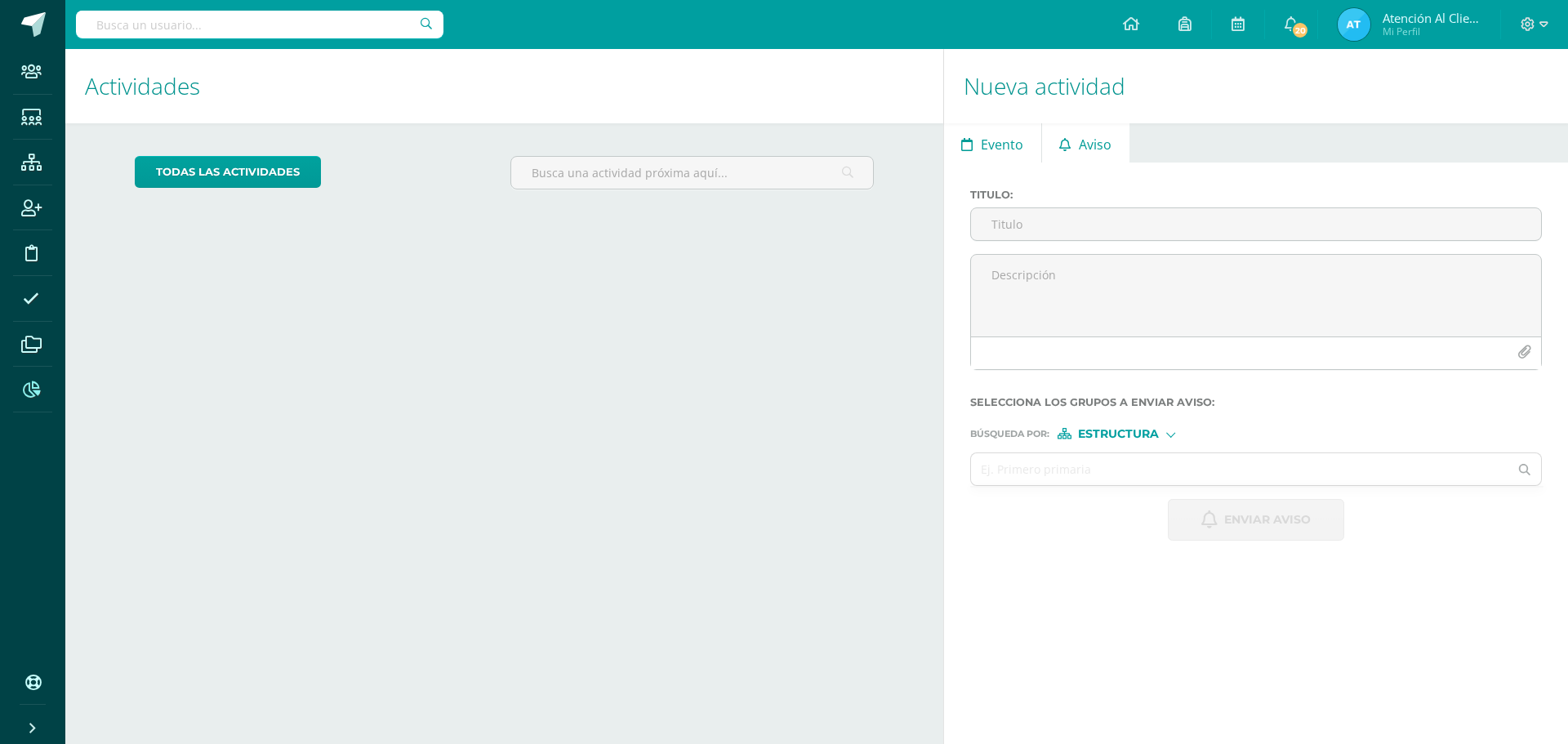
click at [27, 392] on icon at bounding box center [32, 389] width 17 height 17
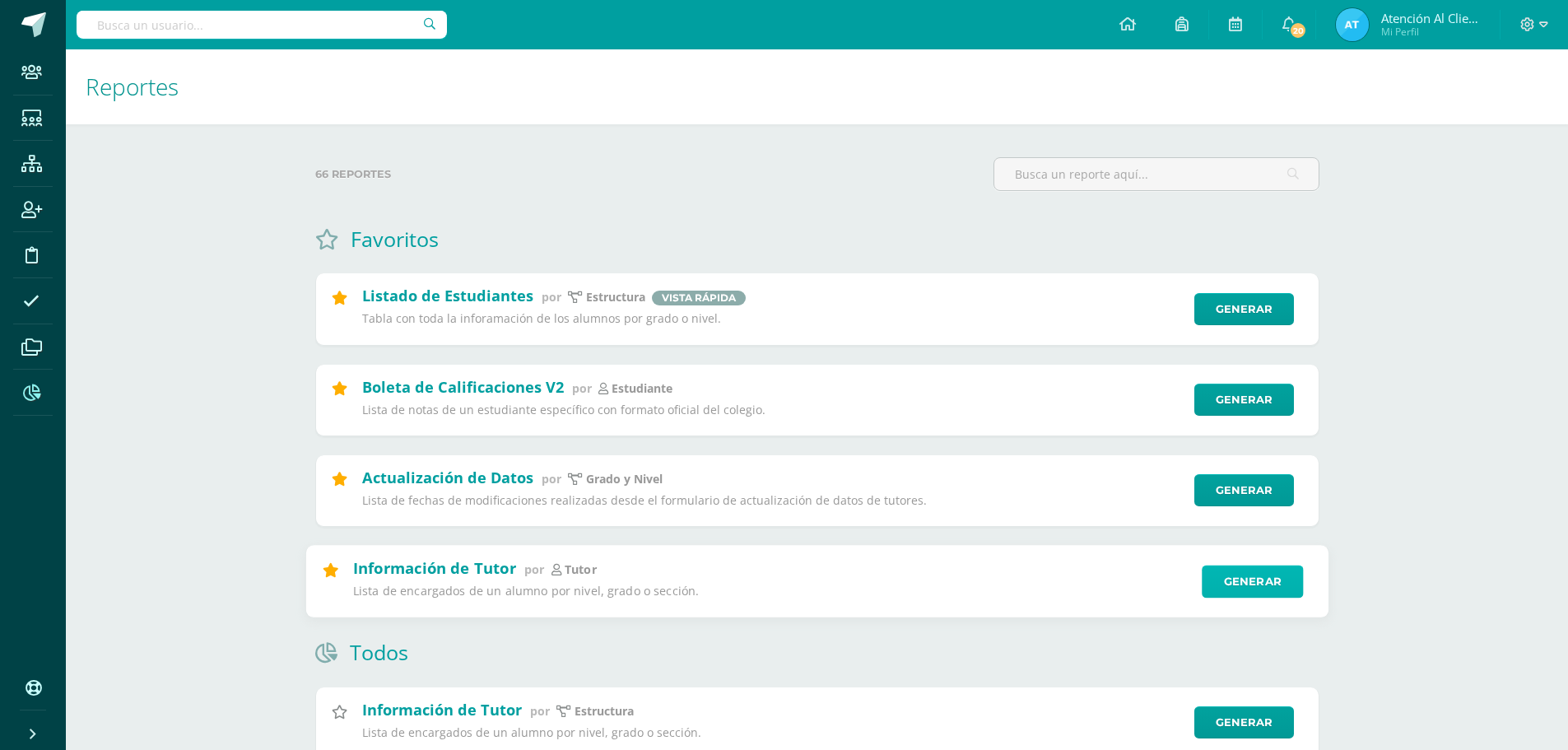
click at [1243, 580] on link "Generar" at bounding box center [1252, 582] width 101 height 33
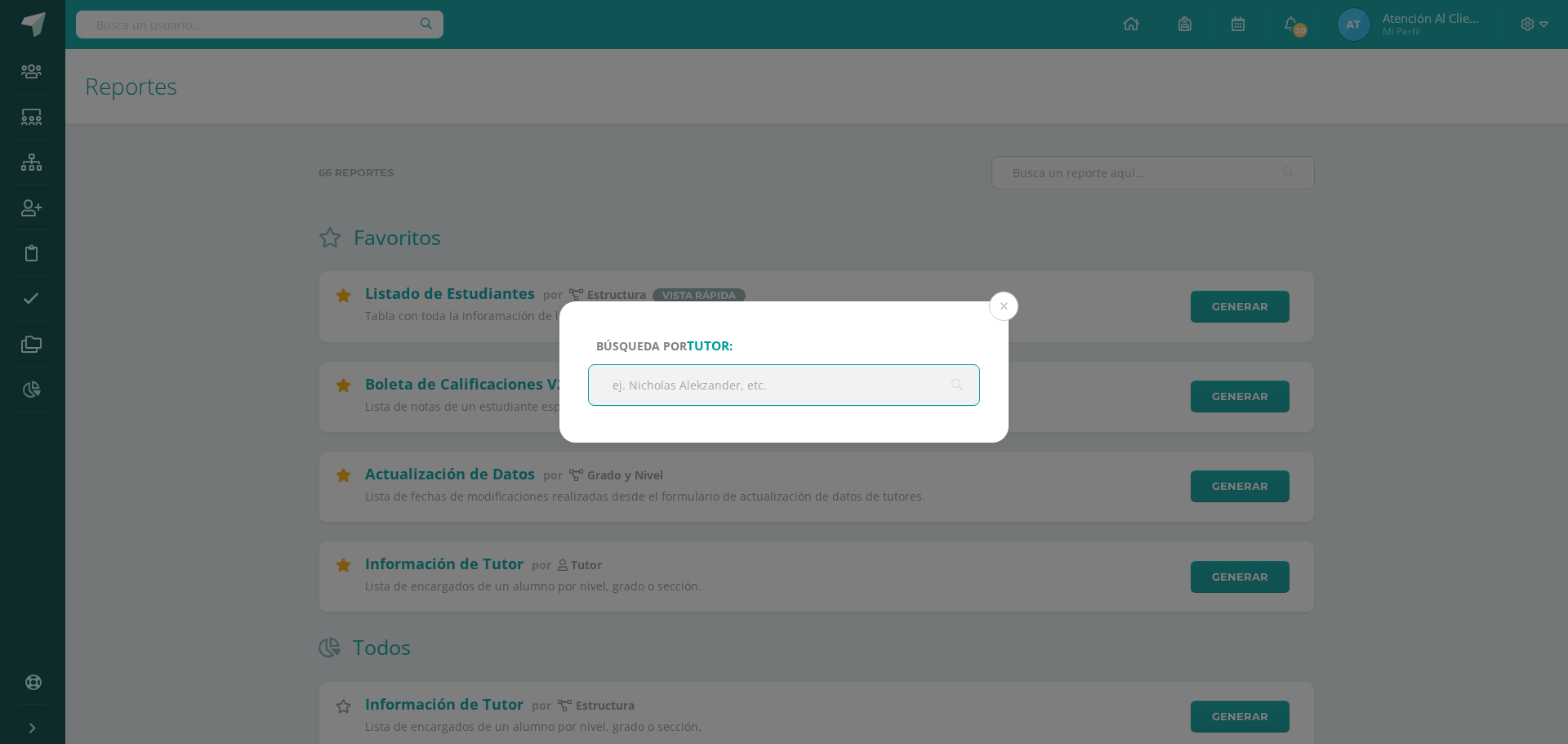
click at [741, 386] on input "text" at bounding box center [784, 385] width 391 height 40
type input "LUCIA MARGA"
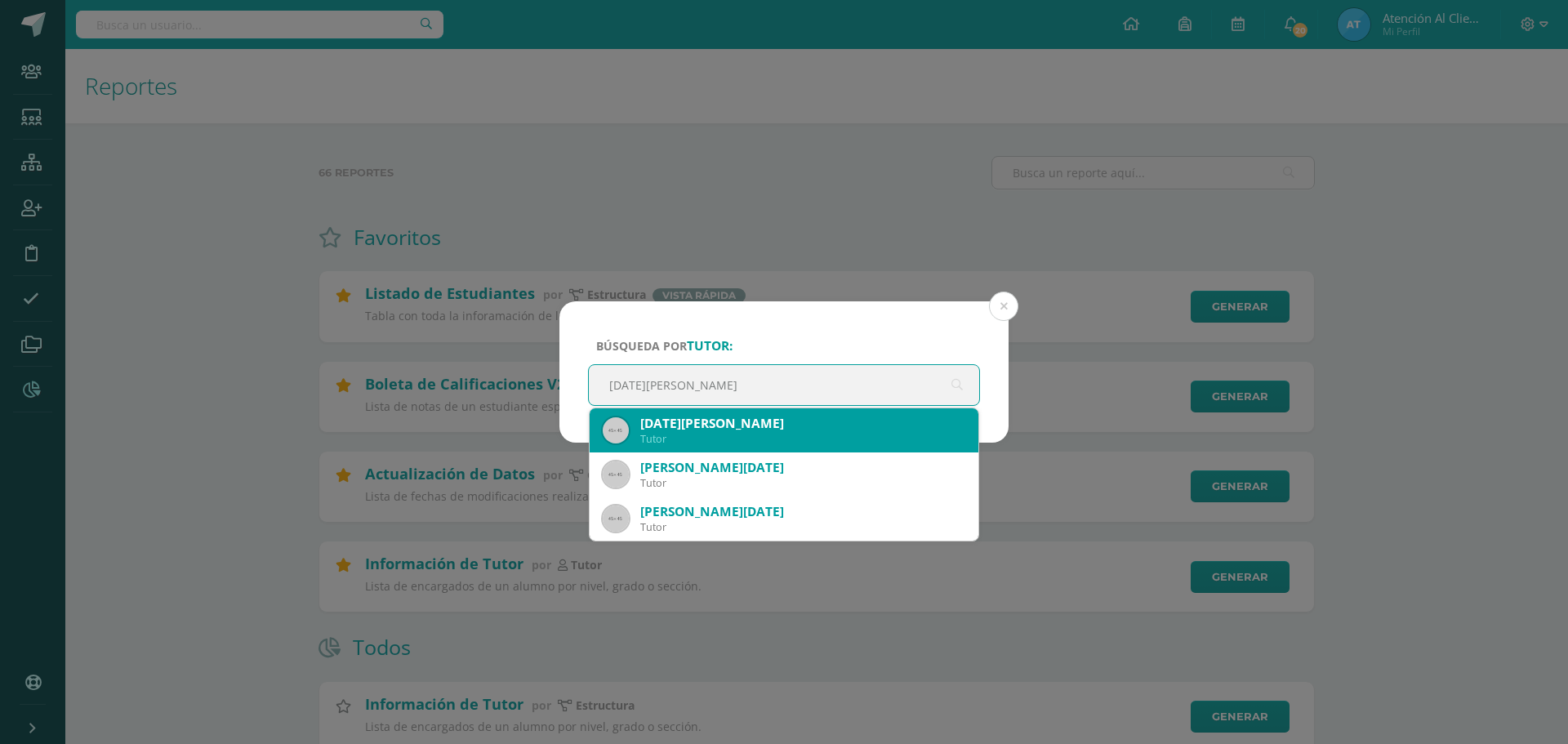
click at [757, 421] on div "Lucia Margarita Miranda Galindo" at bounding box center [802, 423] width 325 height 17
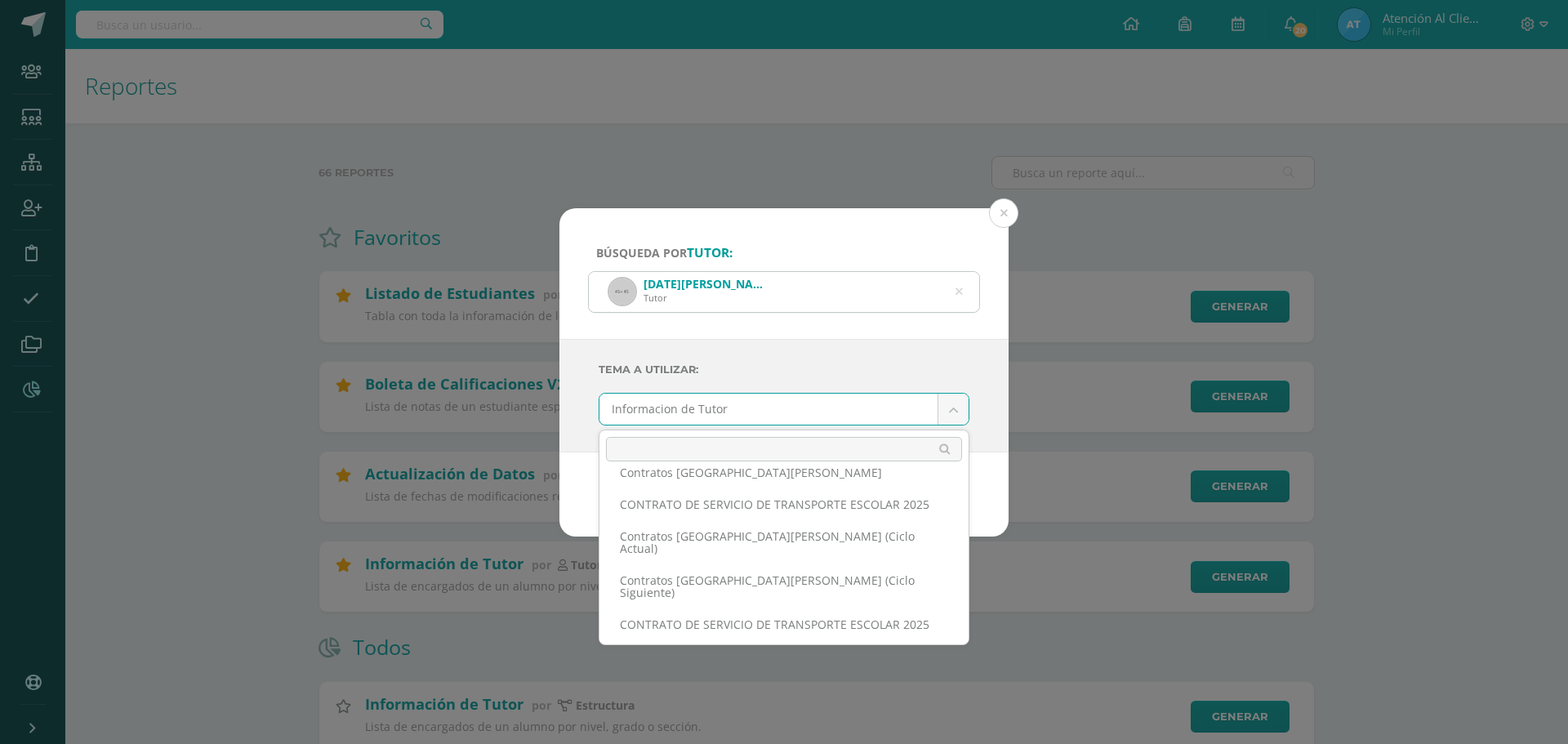
scroll to position [70, 0]
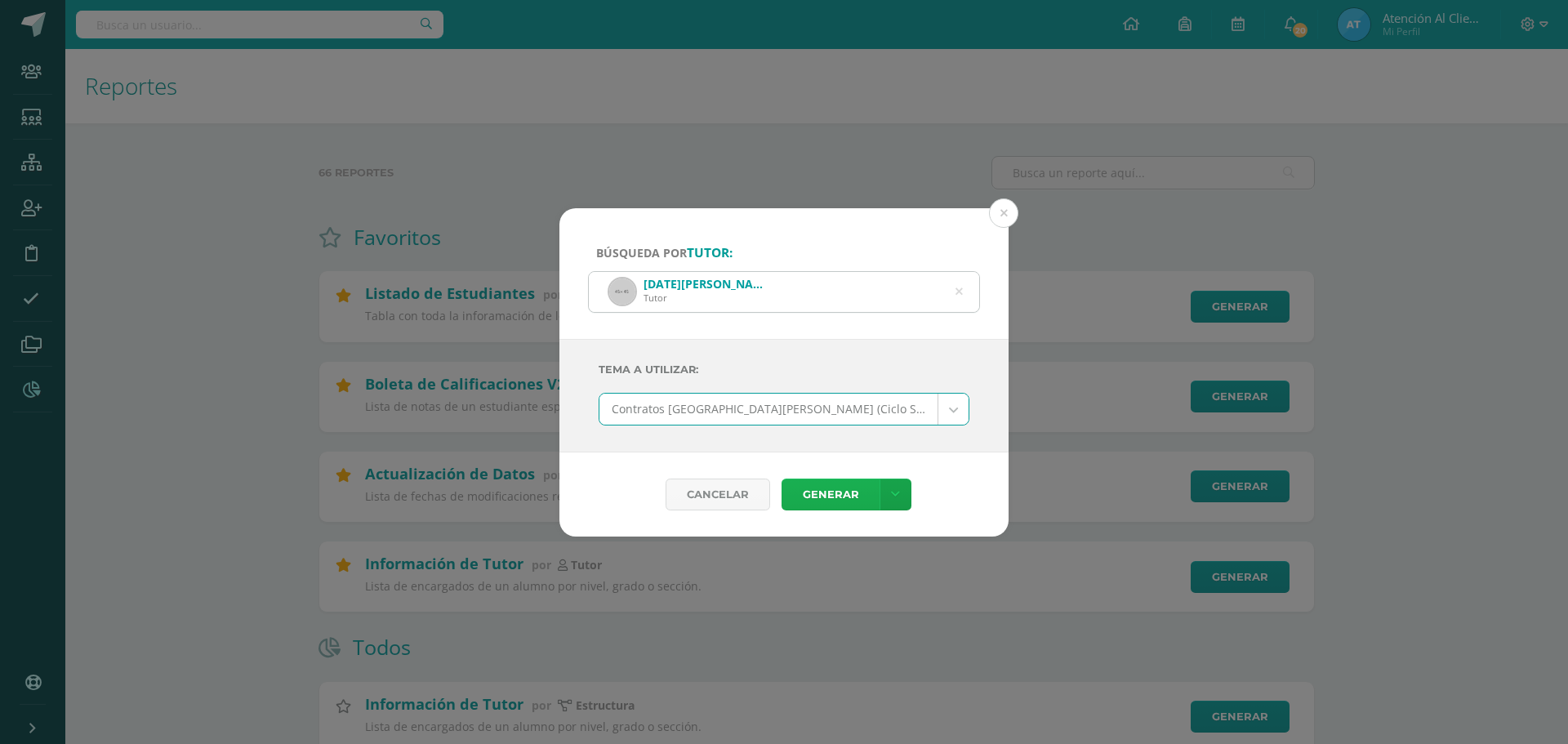
click at [852, 495] on link "Generar" at bounding box center [831, 494] width 98 height 32
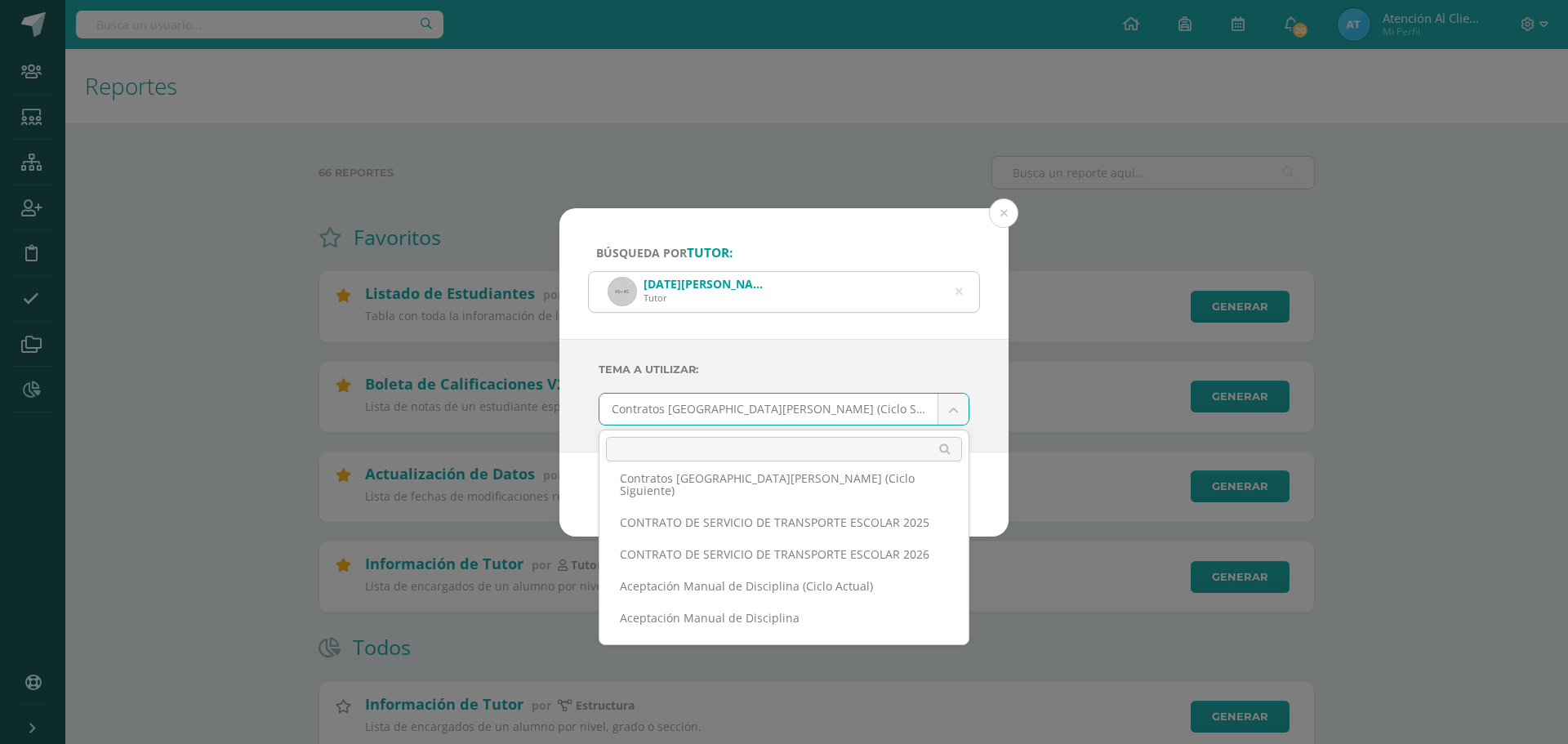
scroll to position [245, 0]
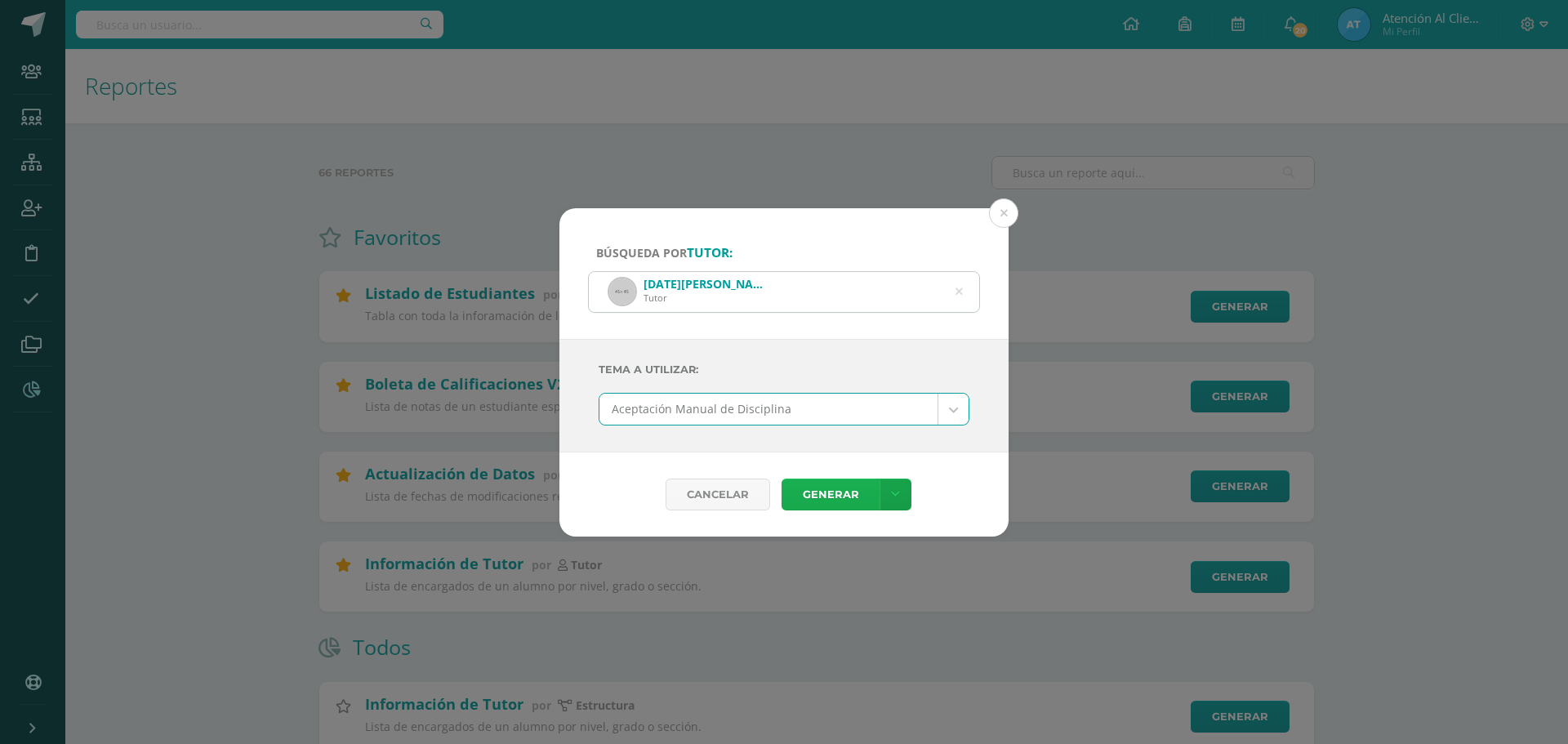
click at [815, 494] on link "Generar" at bounding box center [831, 494] width 98 height 32
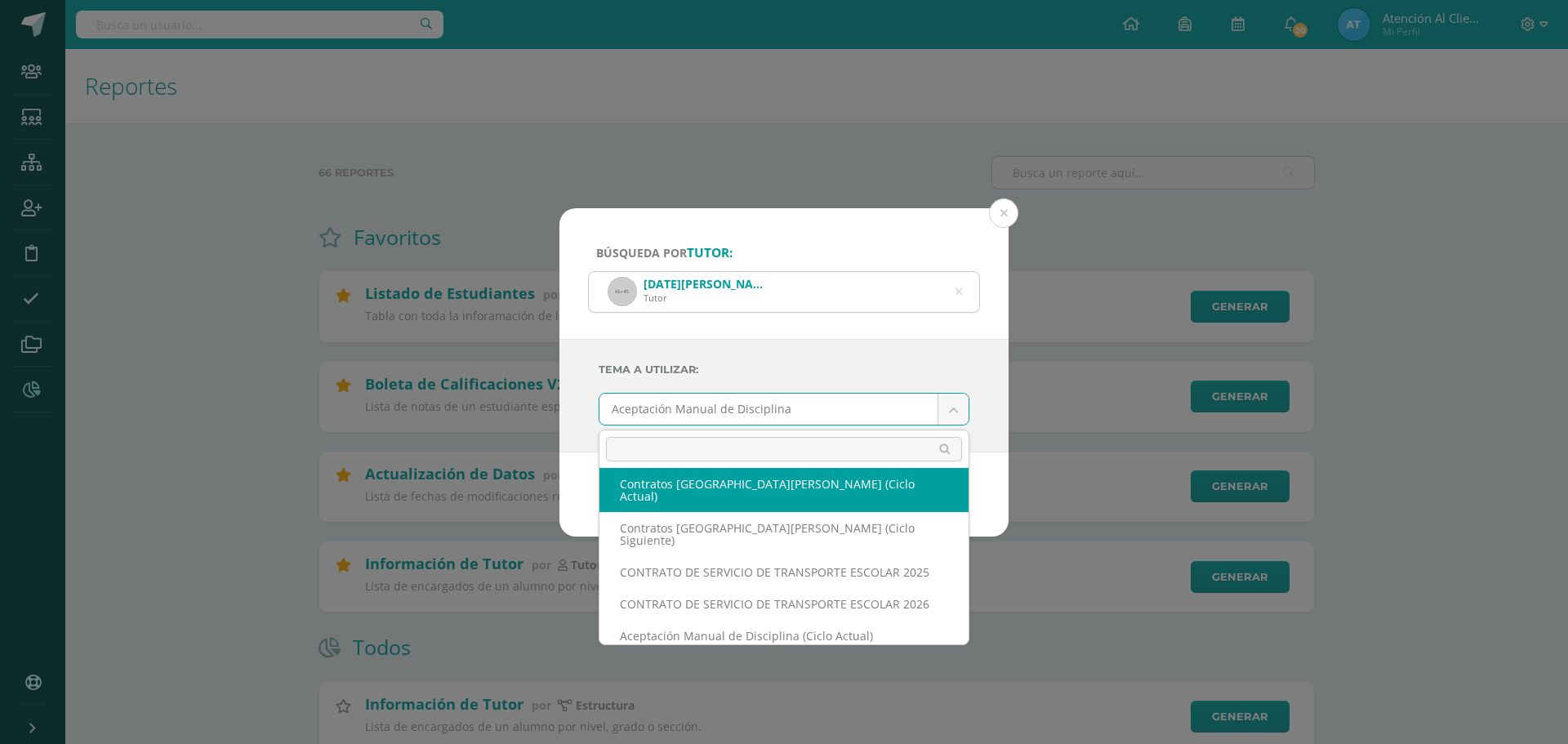
scroll to position [216, 0]
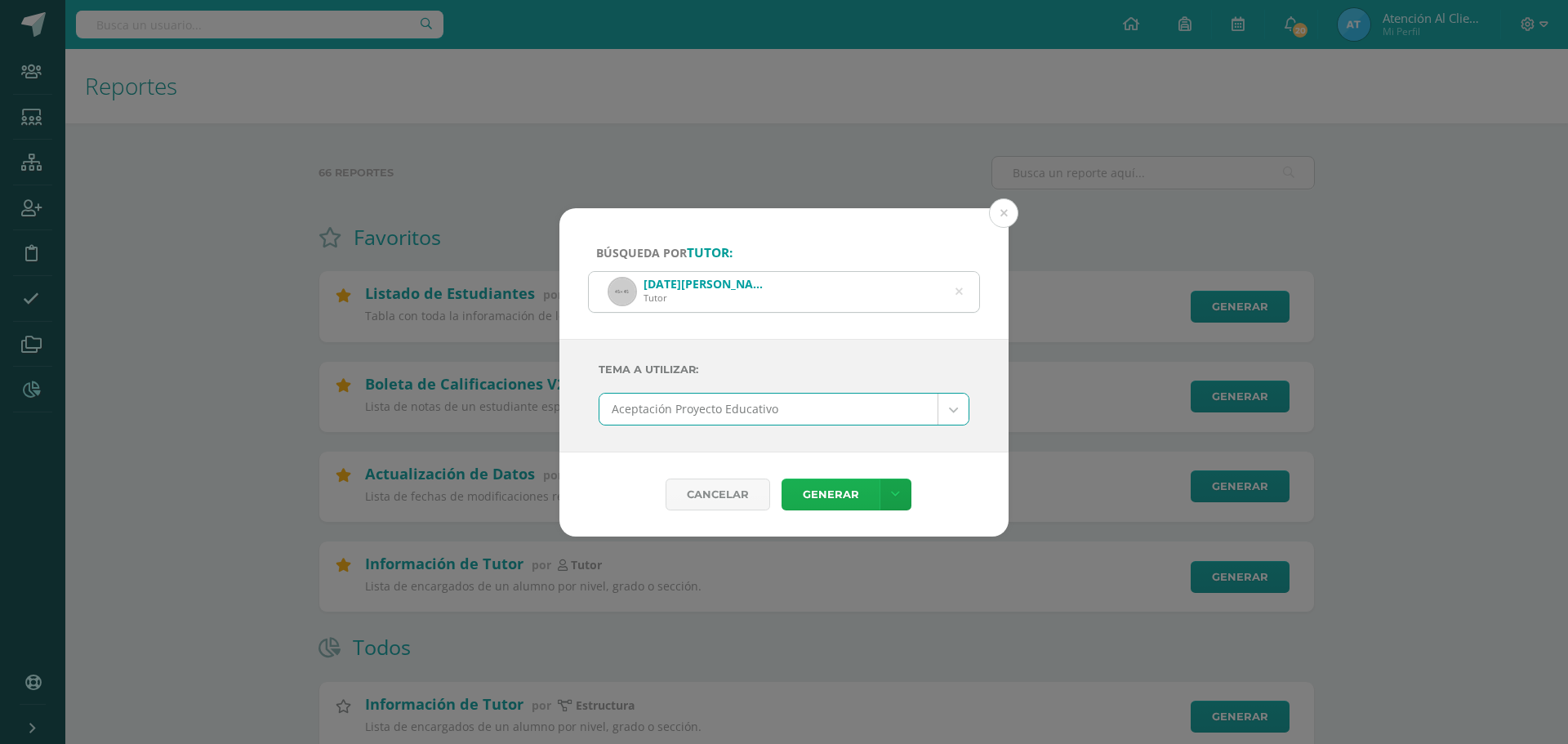
click at [839, 493] on link "Generar" at bounding box center [831, 494] width 98 height 32
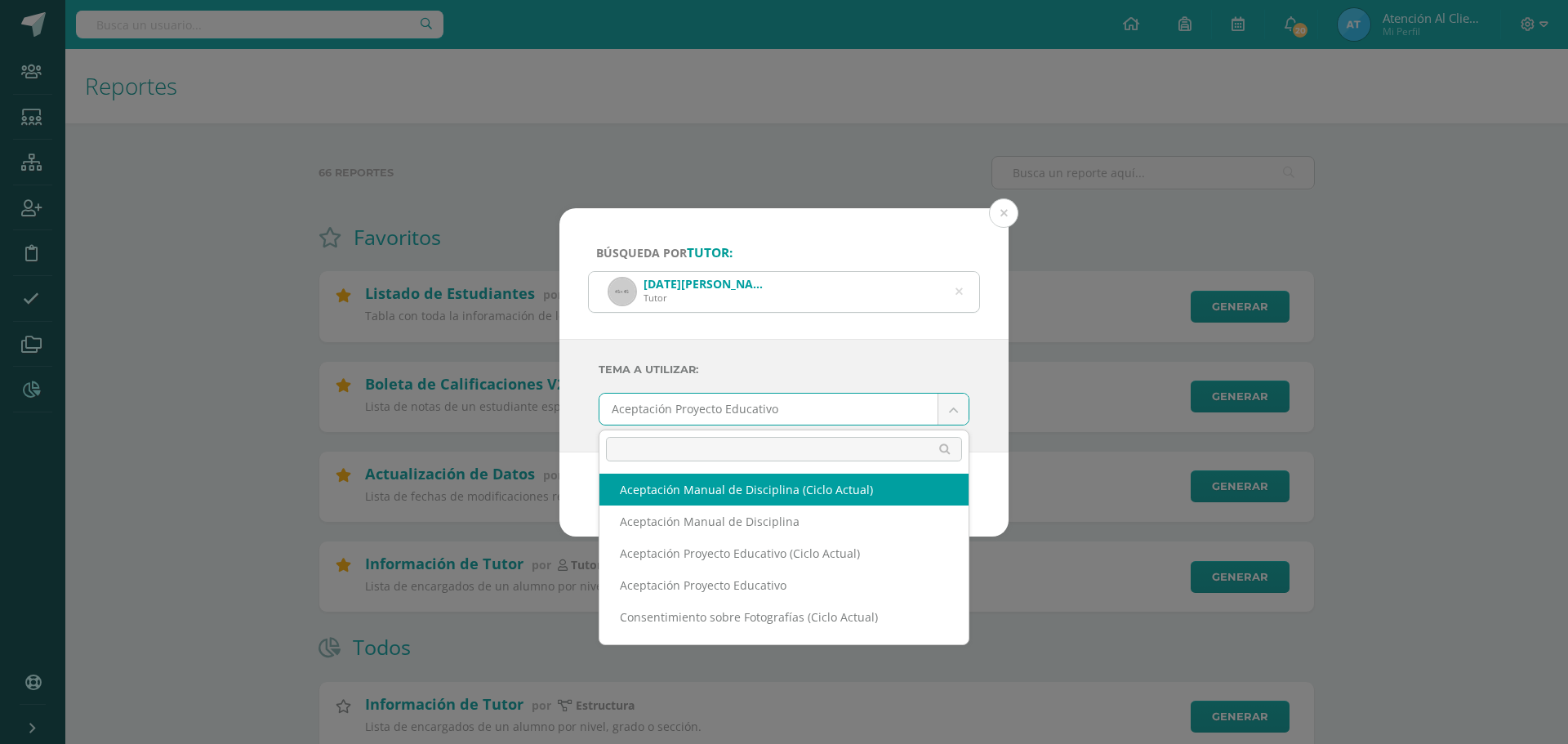
scroll to position [283, 0]
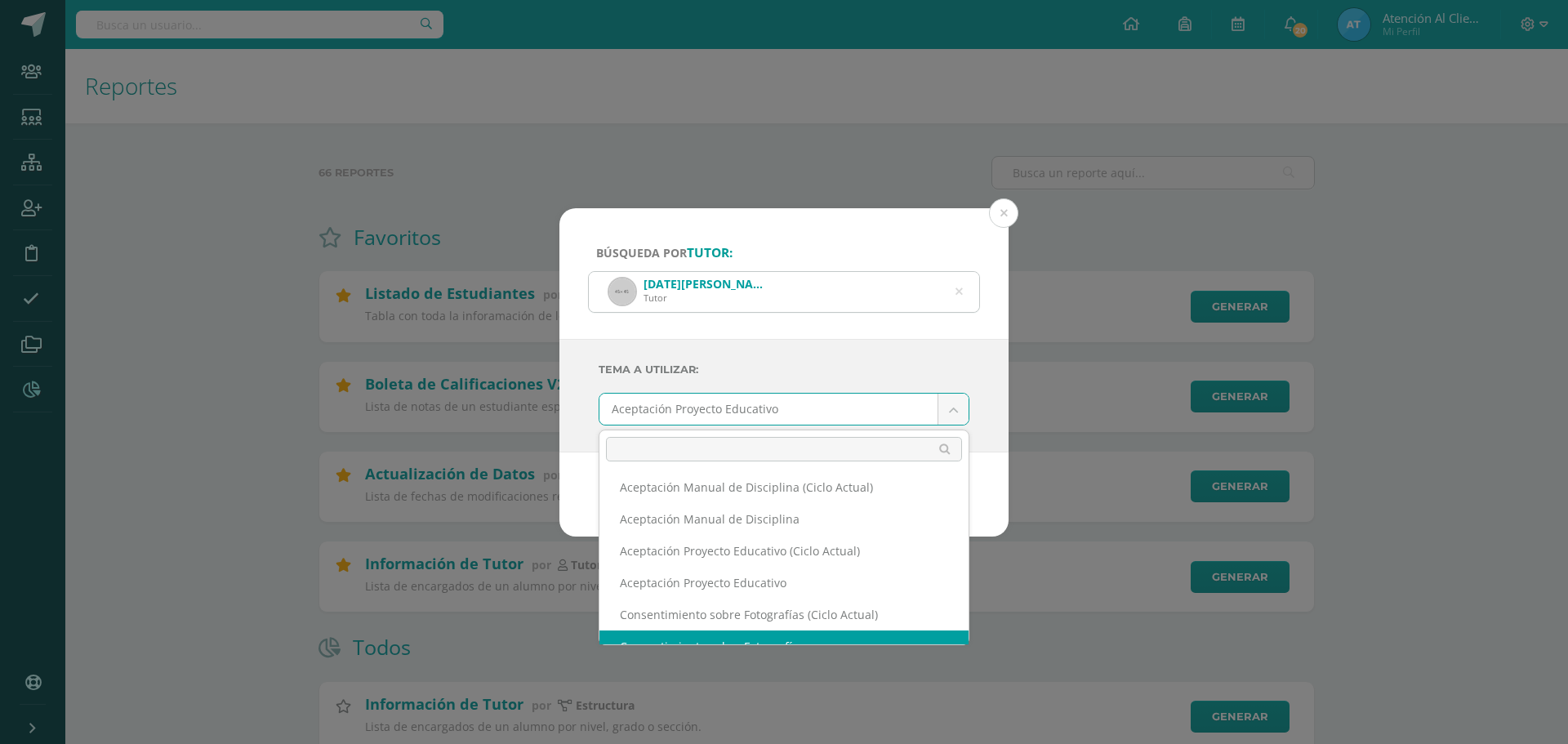
select select "112"
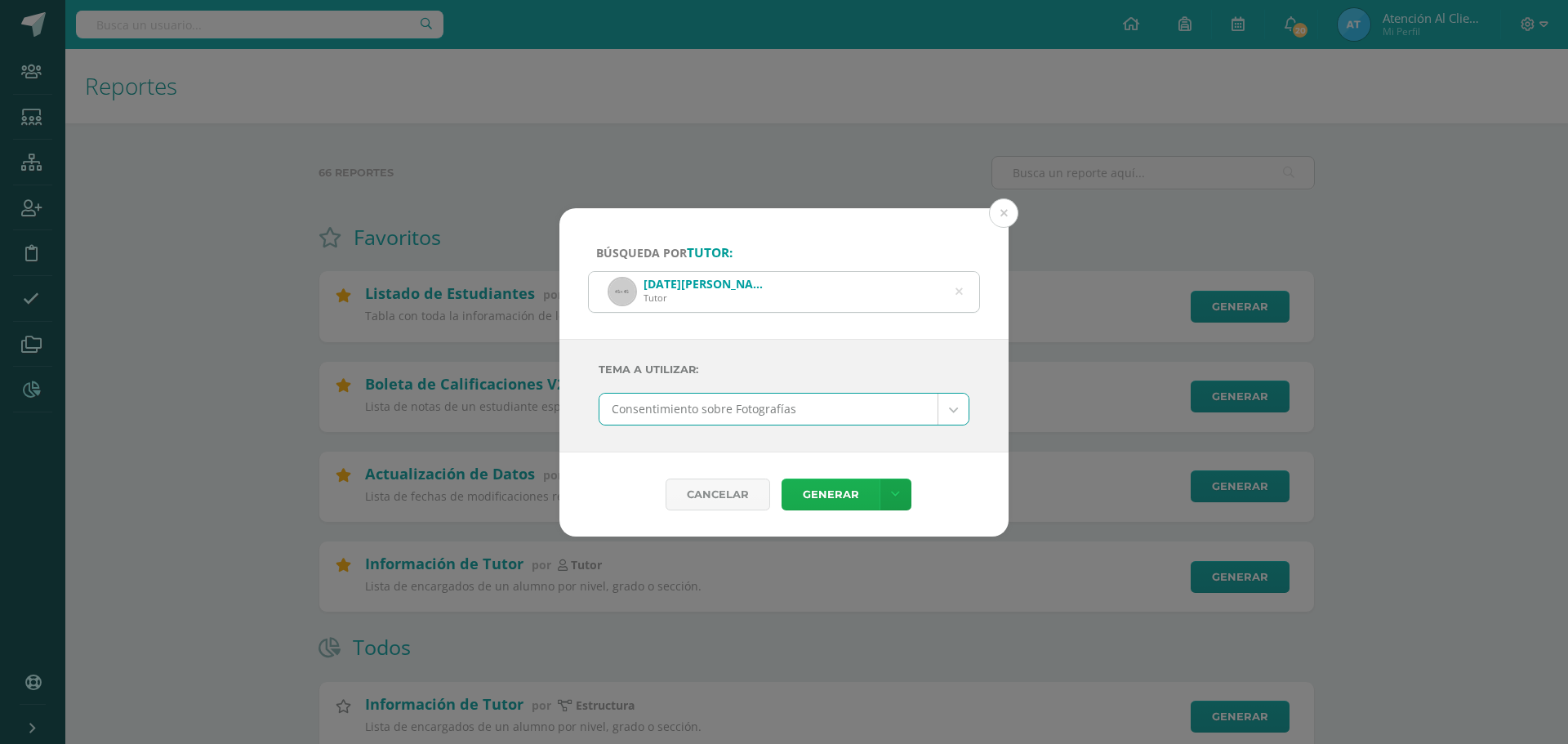
click at [839, 496] on link "Generar" at bounding box center [831, 494] width 98 height 32
